Goal: Task Accomplishment & Management: Manage account settings

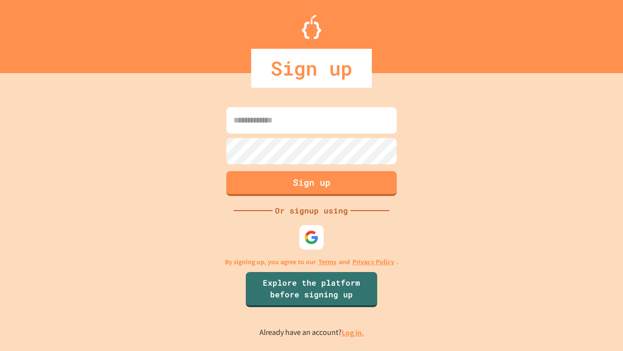
click at [353, 332] on link "Log in." at bounding box center [353, 332] width 22 height 10
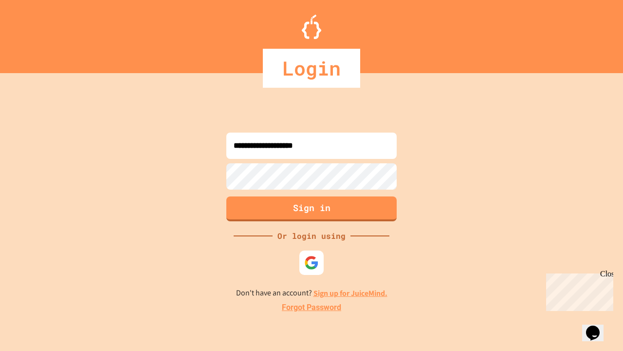
type input "**********"
